Goal: Task Accomplishment & Management: Manage account settings

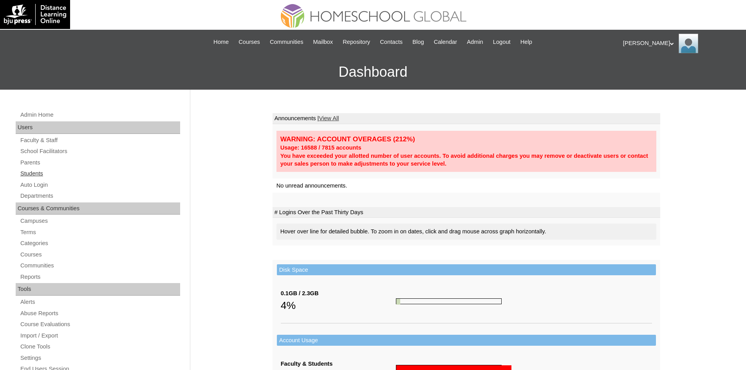
click at [29, 171] on link "Students" at bounding box center [100, 174] width 161 height 10
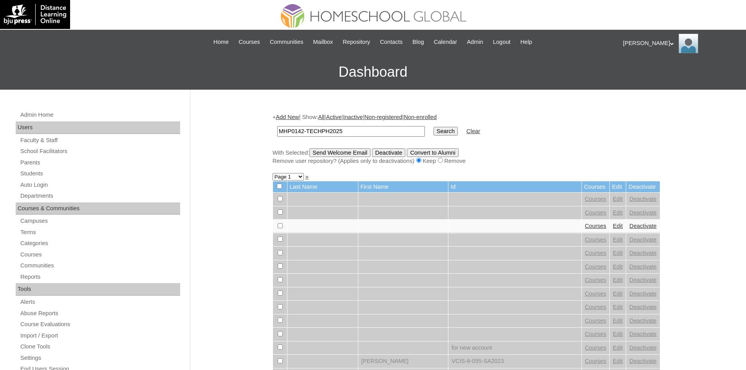
type input "MHP0142-TECHPH2025"
click at [429, 123] on td "Search" at bounding box center [445, 131] width 32 height 18
click at [429, 126] on td "Search" at bounding box center [445, 131] width 32 height 18
click at [433, 129] on input "Search" at bounding box center [445, 131] width 24 height 9
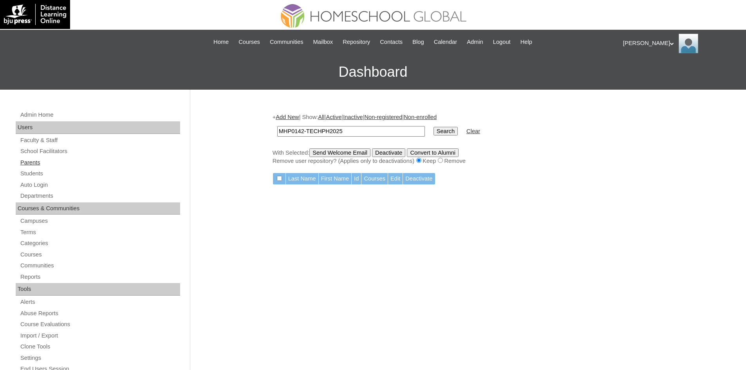
click at [34, 167] on link "Parents" at bounding box center [100, 163] width 161 height 10
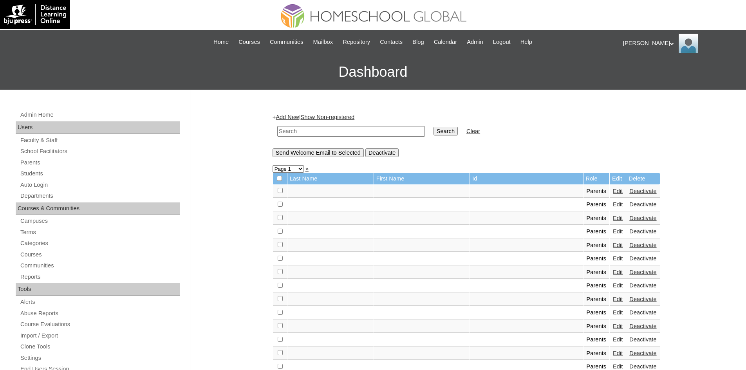
drag, startPoint x: 0, startPoint y: 0, endPoint x: 302, endPoint y: 134, distance: 330.4
click at [302, 134] on input "text" at bounding box center [351, 131] width 148 height 11
paste input "MHP0142-TECHPH2025"
type input "MHP0142-TECHPH2025"
click at [433, 127] on input "Search" at bounding box center [445, 131] width 24 height 9
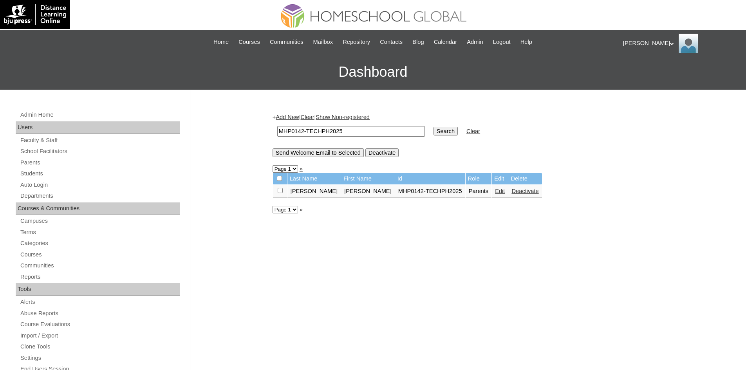
click at [495, 192] on link "Edit" at bounding box center [500, 191] width 10 height 6
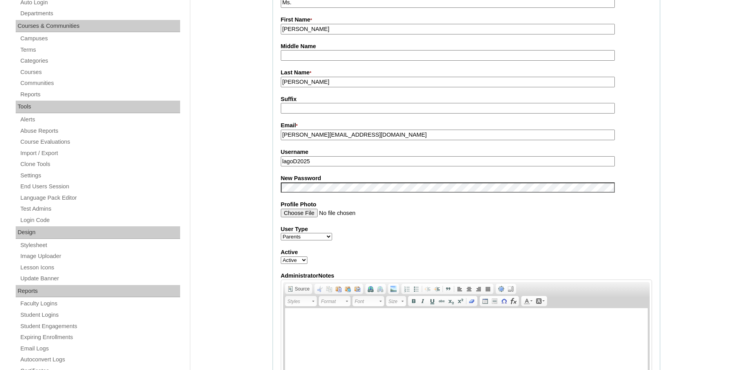
scroll to position [196, 0]
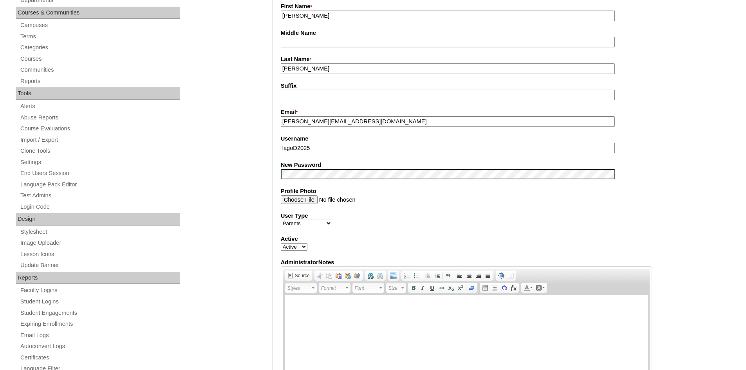
click at [295, 148] on input "lagoD2025" at bounding box center [448, 148] width 334 height 11
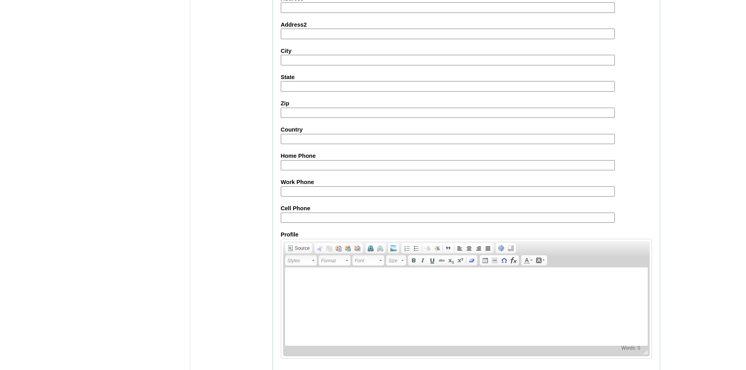
scroll to position [658, 0]
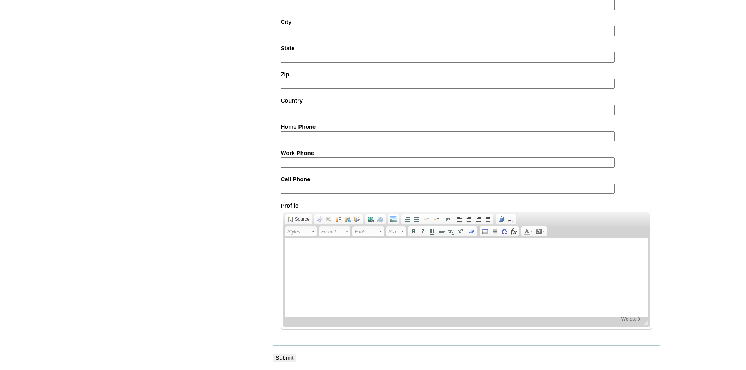
click at [284, 354] on input "Submit" at bounding box center [284, 358] width 24 height 9
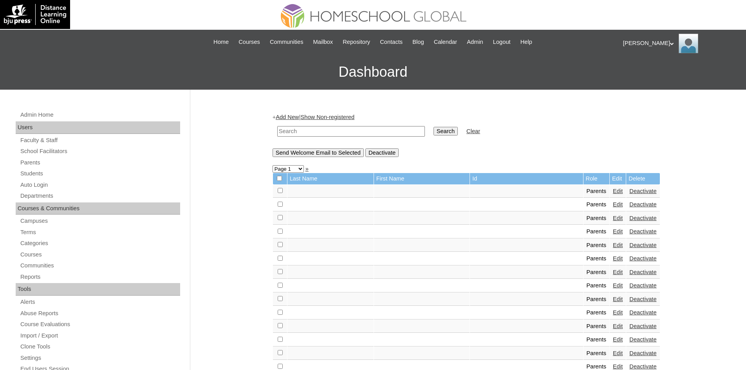
click at [632, 38] on div "Ariane My Profile My Settings Logout" at bounding box center [680, 44] width 115 height 20
click at [640, 73] on span "Logout" at bounding box center [637, 73] width 16 height 6
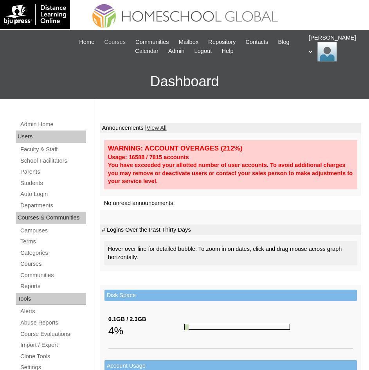
click at [115, 40] on span "Courses" at bounding box center [115, 42] width 22 height 9
